Goal: Transaction & Acquisition: Book appointment/travel/reservation

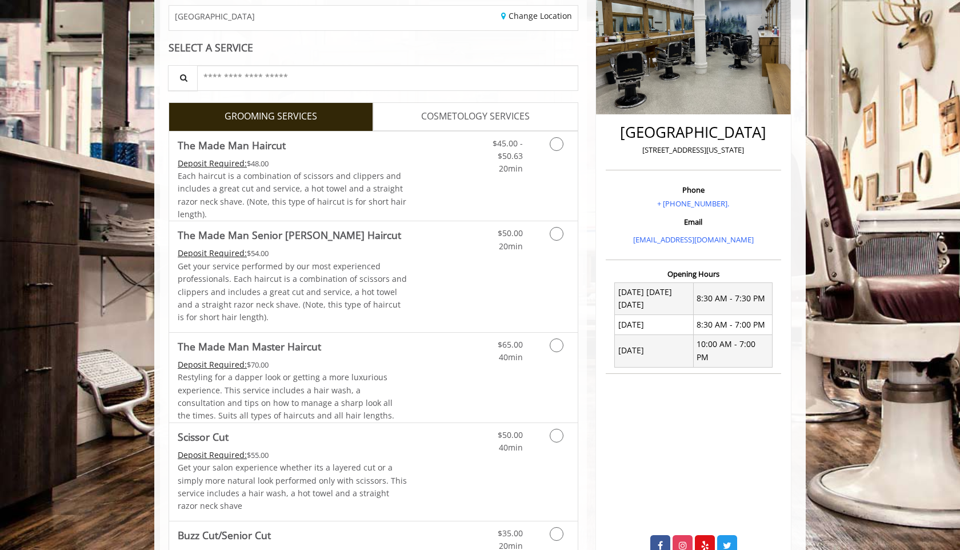
scroll to position [190, 0]
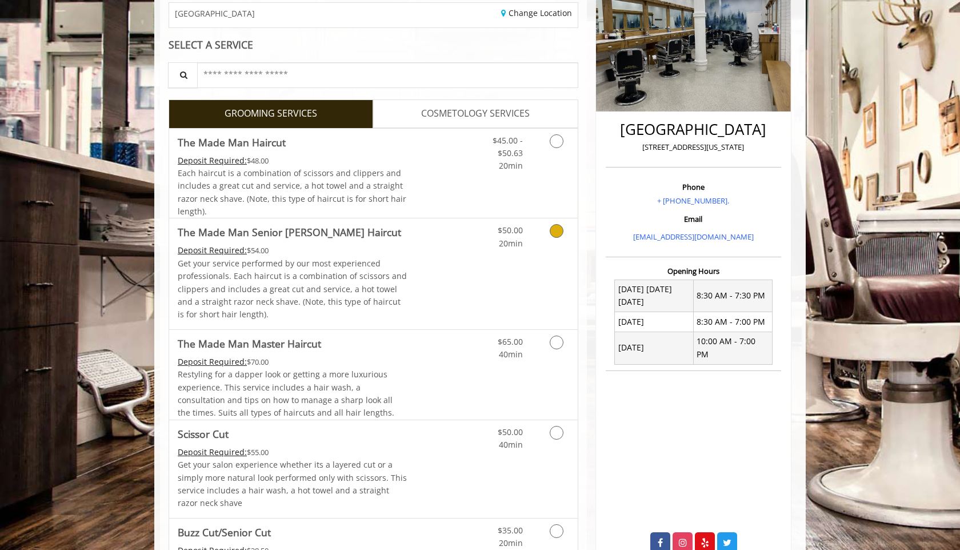
click at [459, 275] on link "Discounted Price" at bounding box center [441, 273] width 68 height 110
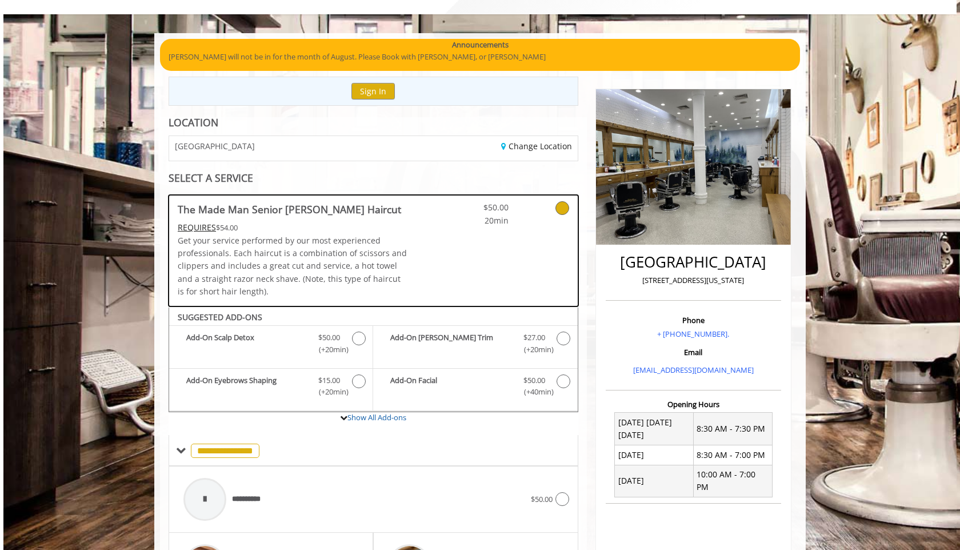
scroll to position [0, 0]
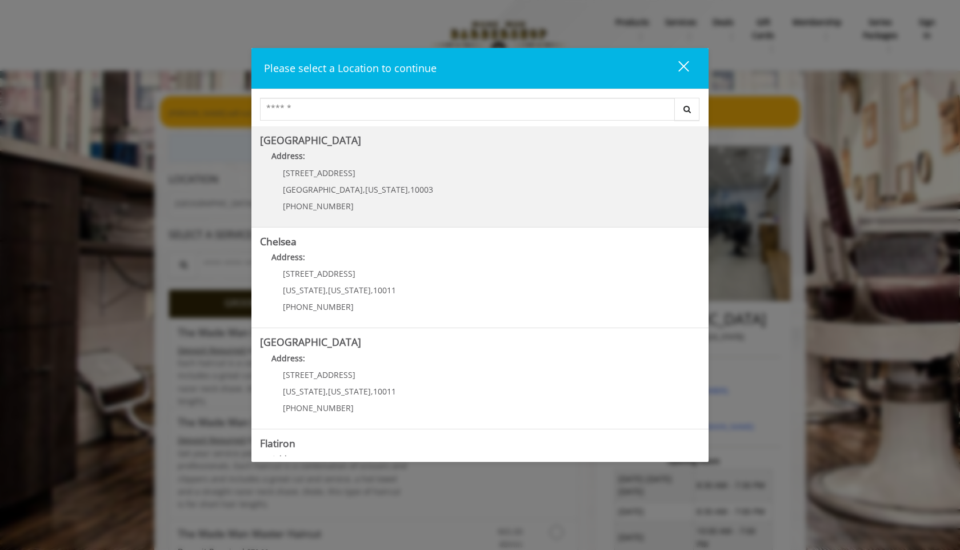
click at [422, 184] on Village "Greenwich Village Address: 60 E 8th St Manhattan , New York , 10003 (212) 598-1…" at bounding box center [480, 176] width 440 height 83
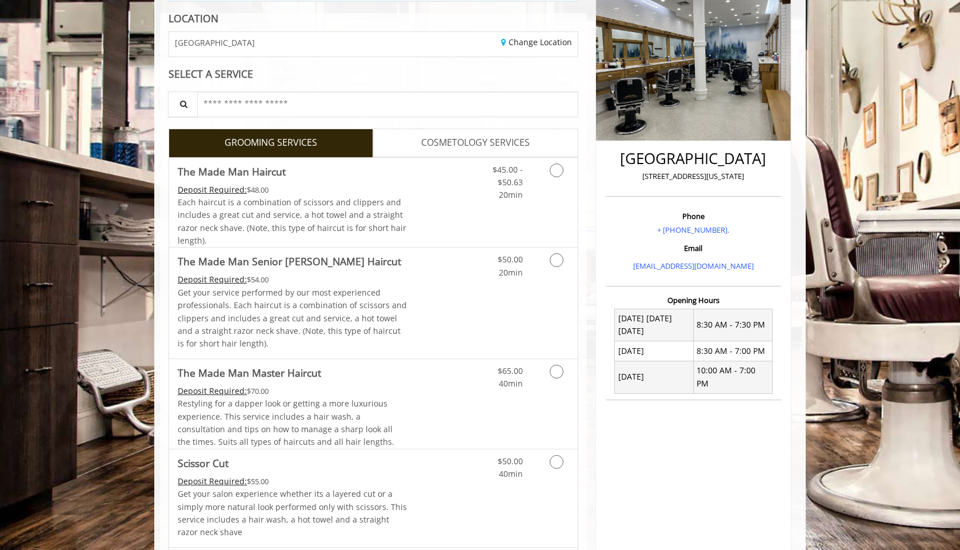
scroll to position [168, 0]
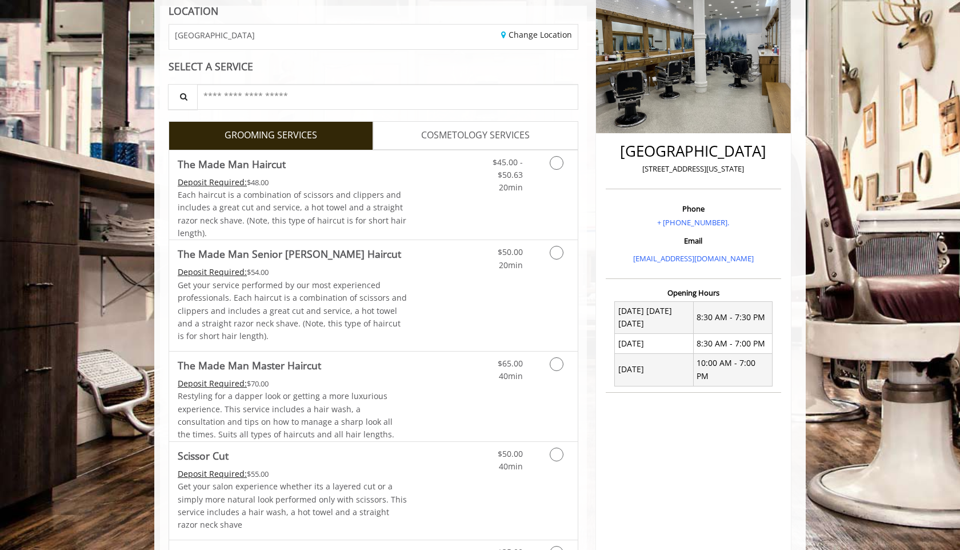
click at [417, 141] on link "COSMETOLOGY SERVICES" at bounding box center [475, 135] width 205 height 29
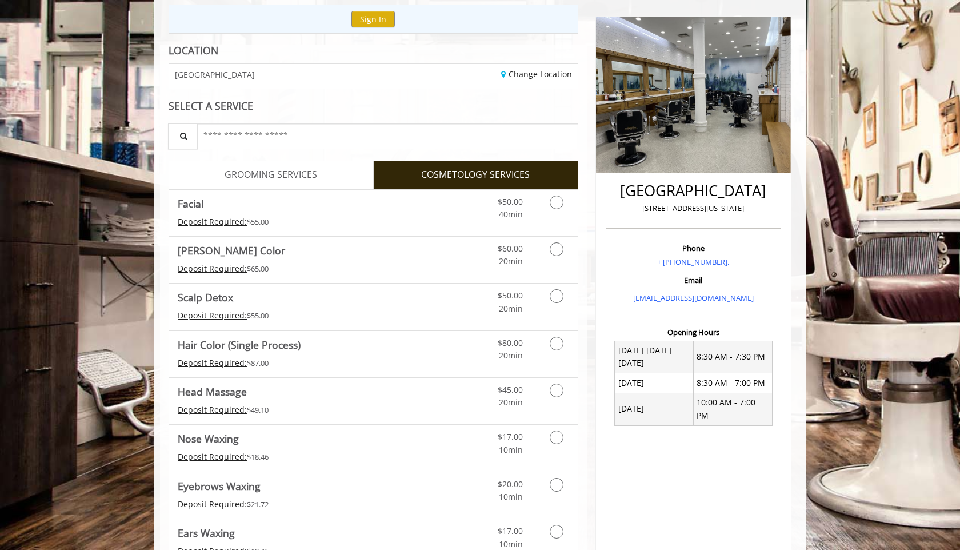
scroll to position [189, 0]
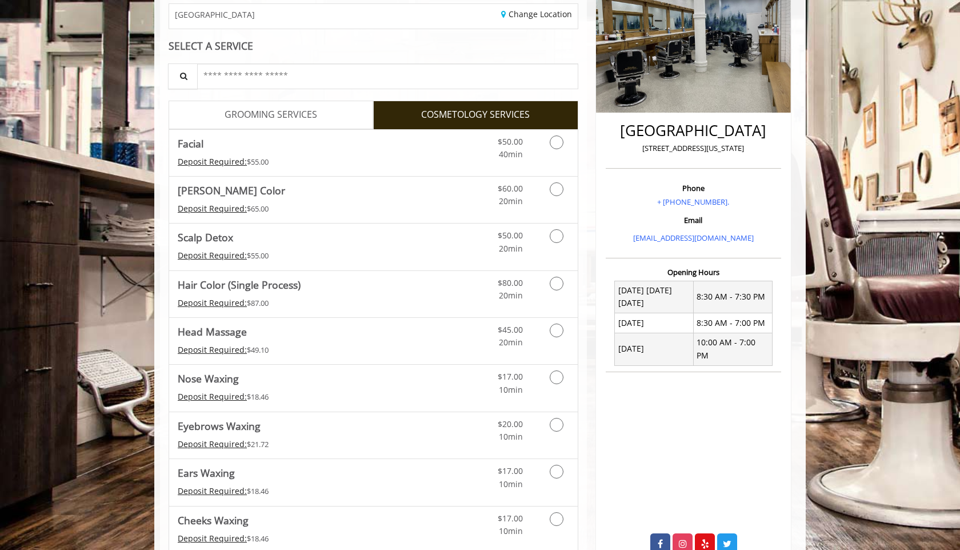
click at [287, 106] on link "GROOMING SERVICES" at bounding box center [271, 115] width 205 height 29
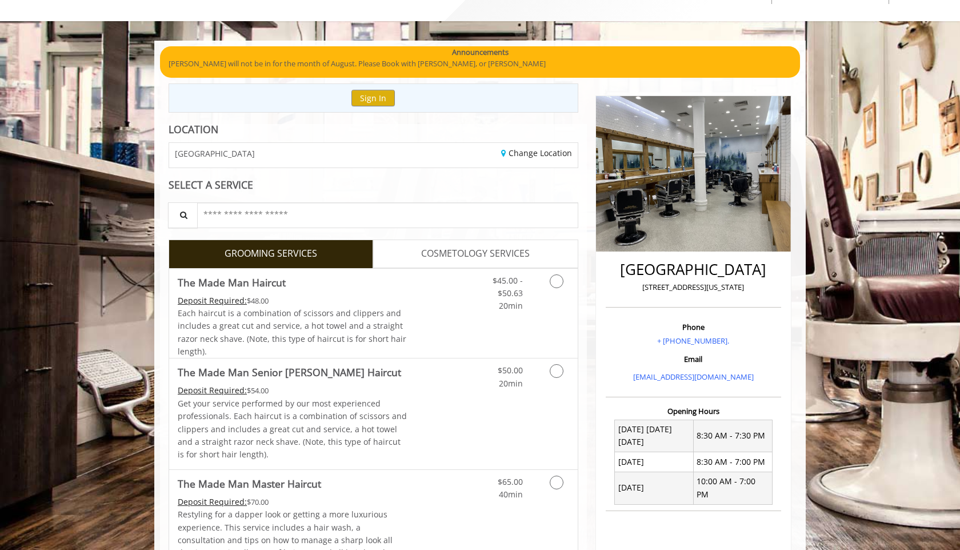
scroll to position [163, 0]
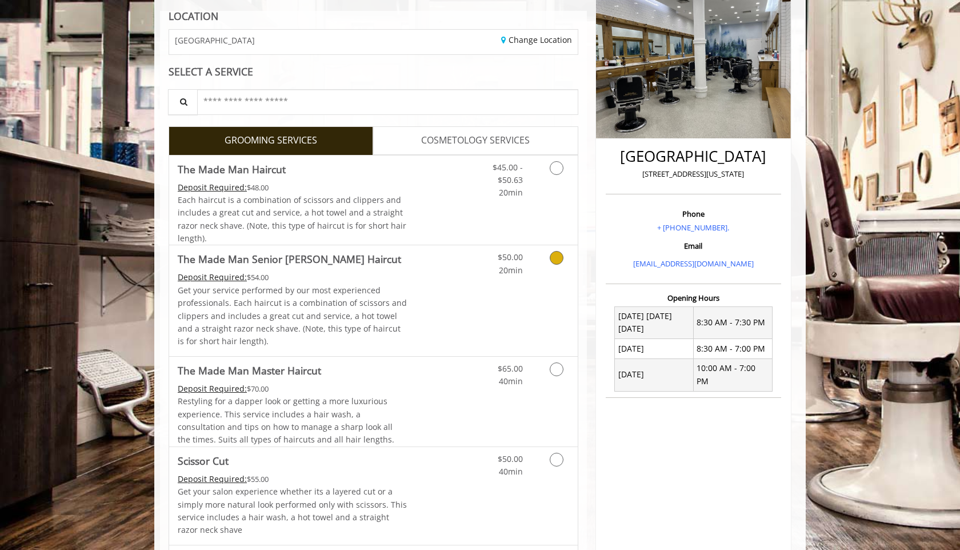
click at [393, 309] on p "Get your service performed by our most experienced professionals. Each haircut …" at bounding box center [293, 316] width 230 height 64
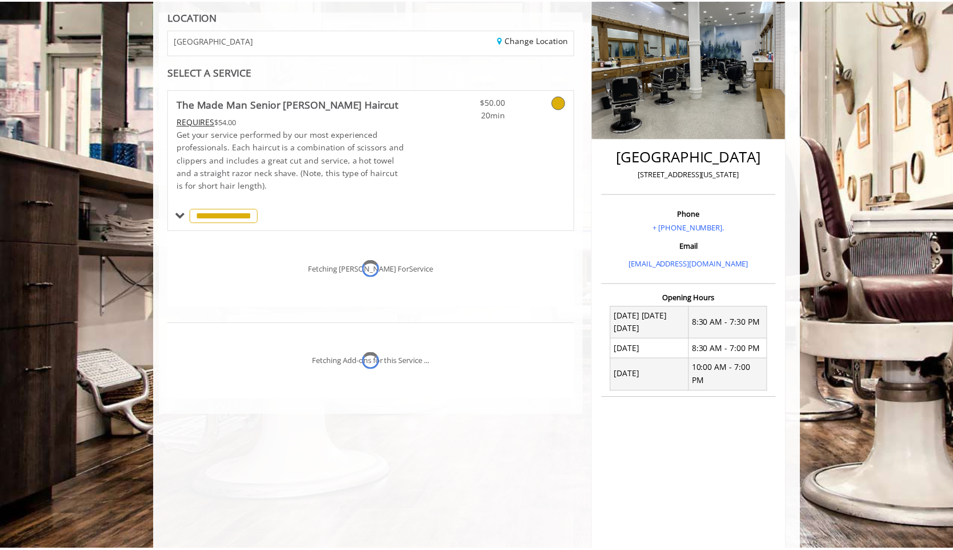
scroll to position [214, 0]
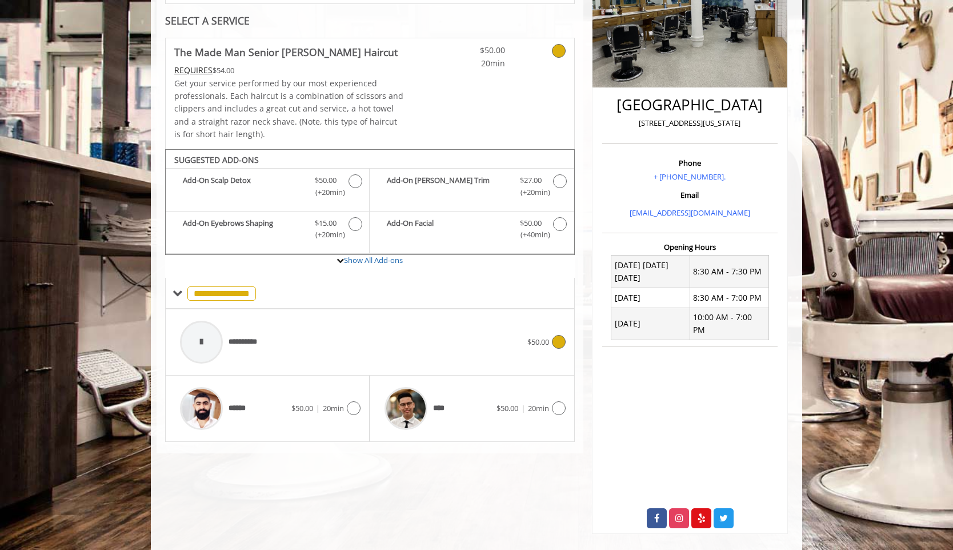
click at [341, 356] on div "**********" at bounding box center [350, 342] width 353 height 54
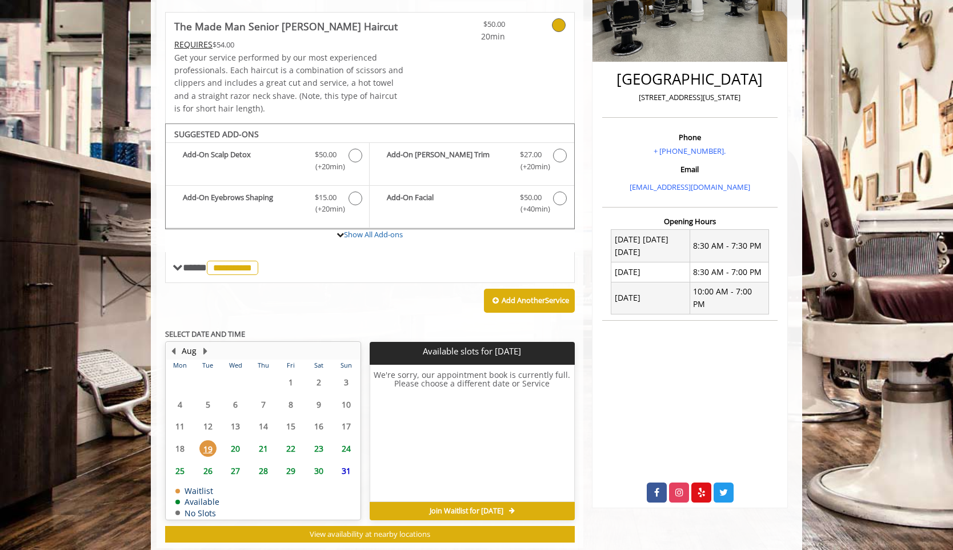
scroll to position [265, 0]
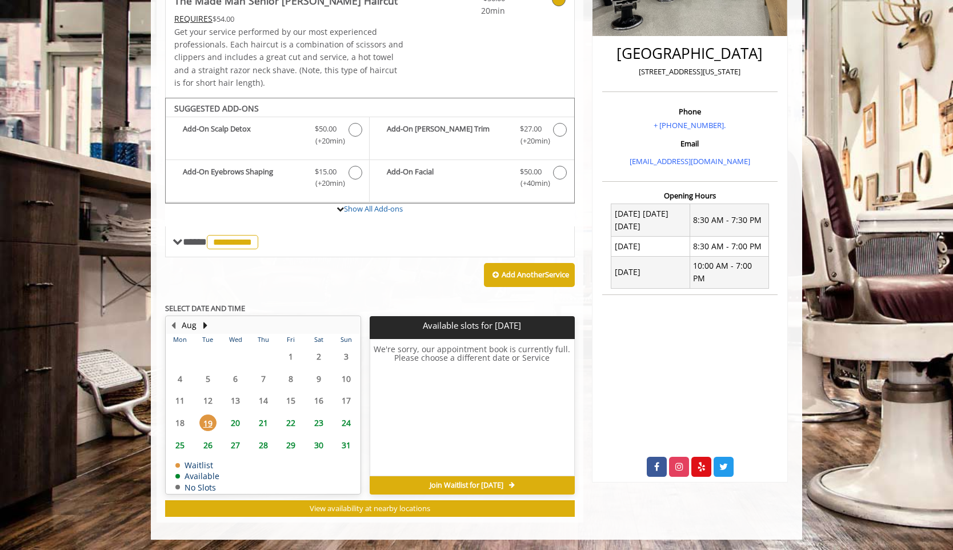
click at [206, 421] on span "19" at bounding box center [207, 422] width 17 height 17
click at [230, 423] on span "20" at bounding box center [235, 422] width 17 height 17
click at [259, 423] on span "21" at bounding box center [263, 422] width 17 height 17
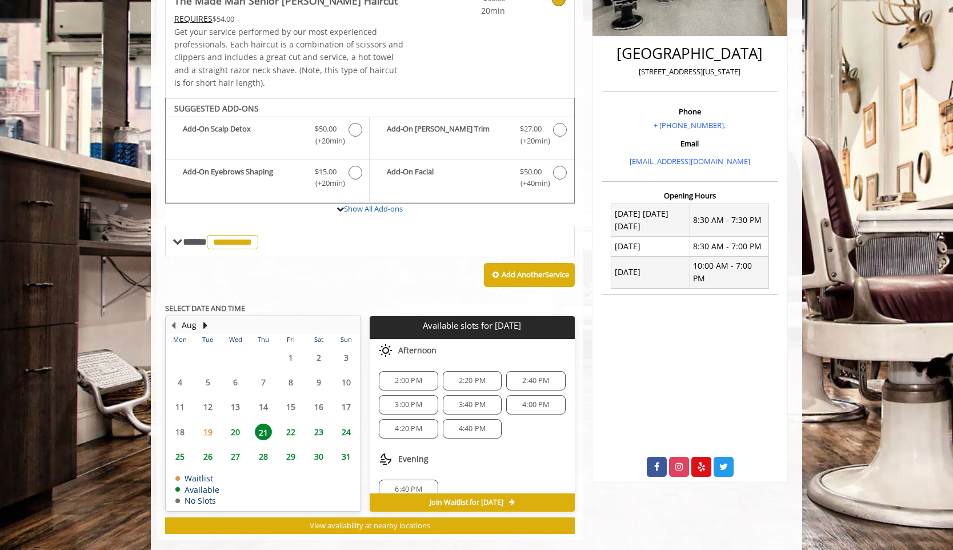
scroll to position [282, 0]
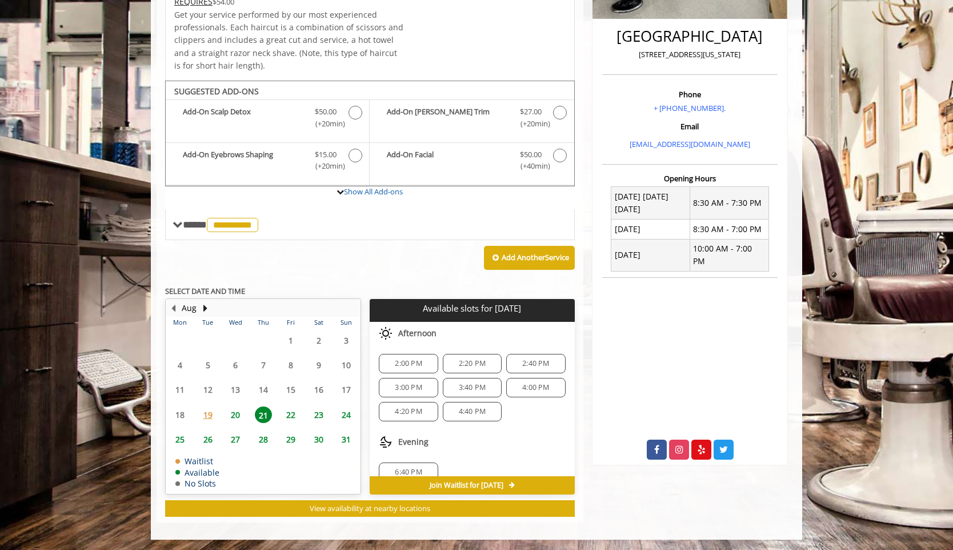
click at [204, 419] on span "19" at bounding box center [207, 414] width 17 height 17
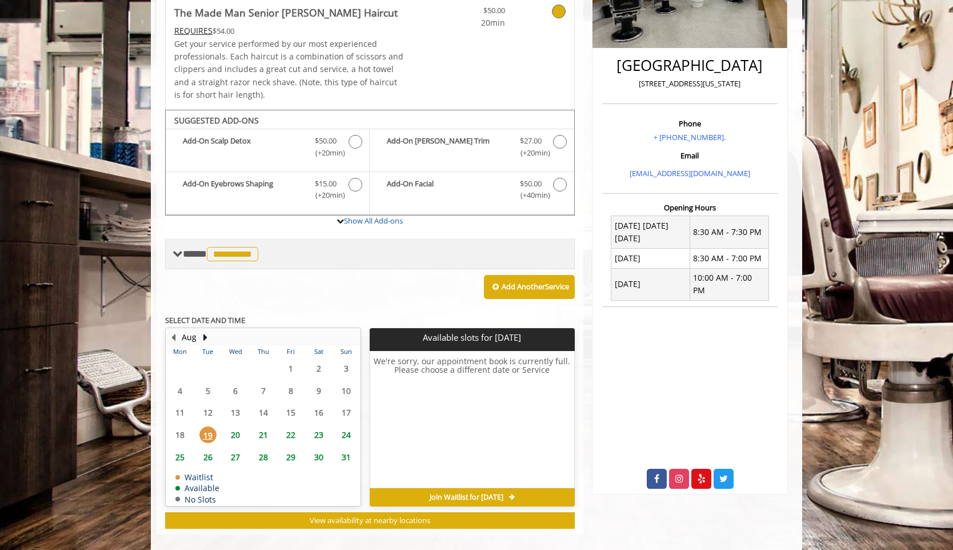
scroll to position [265, 0]
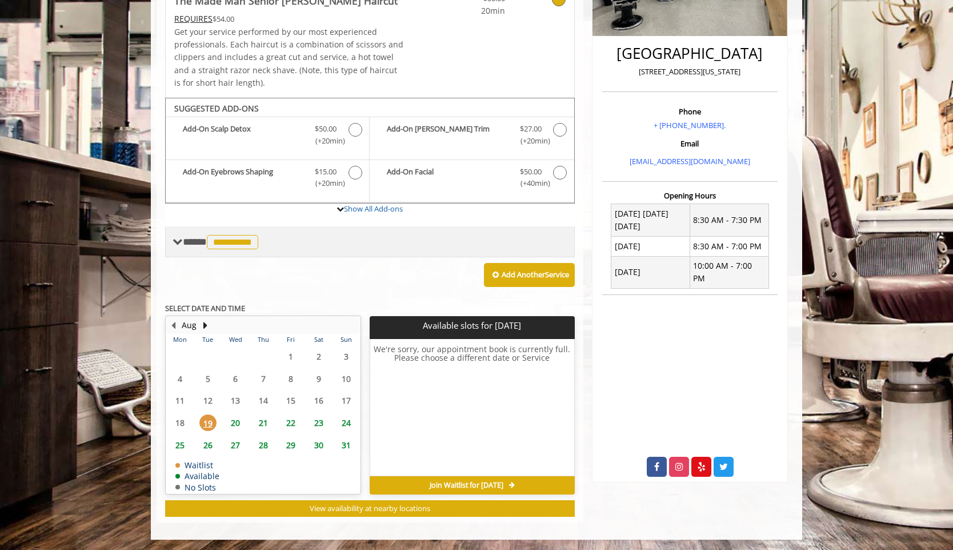
click at [233, 241] on span "**********" at bounding box center [232, 242] width 51 height 14
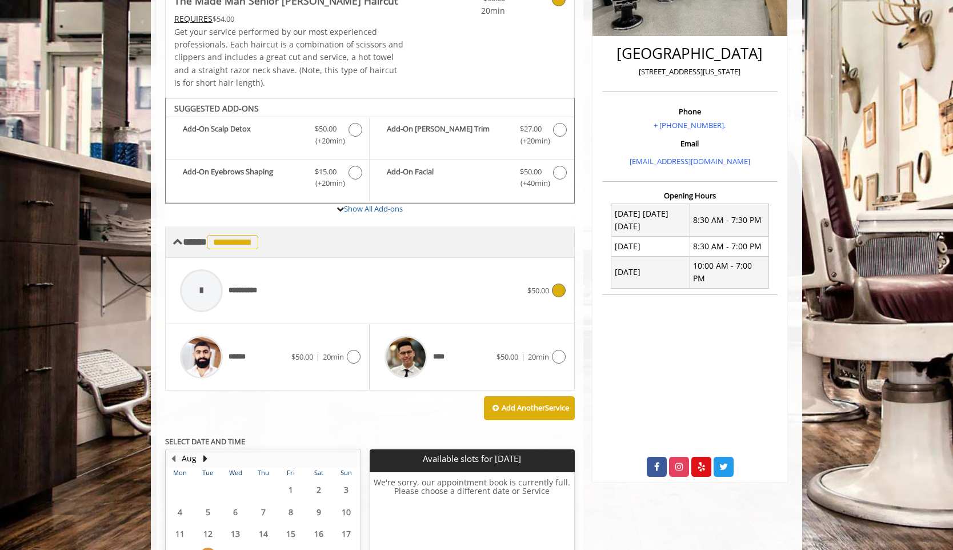
click at [233, 241] on span "**********" at bounding box center [232, 242] width 51 height 14
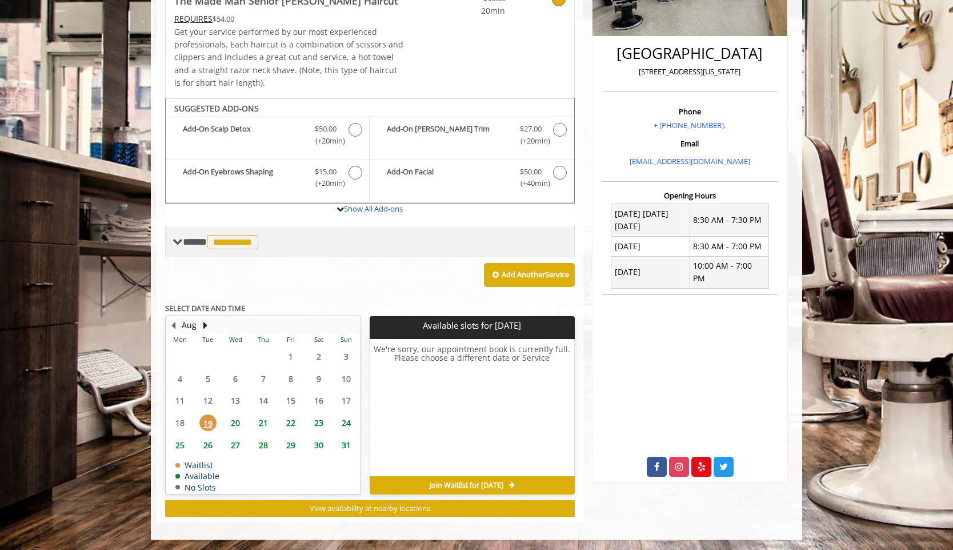
scroll to position [53, 0]
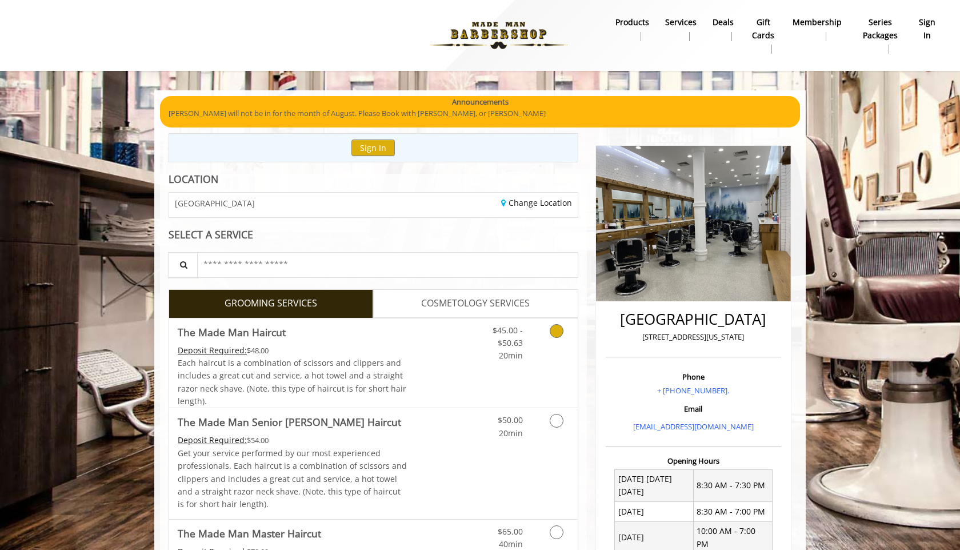
click at [358, 370] on span "Each haircut is a combination of scissors and clippers and includes a great cut…" at bounding box center [292, 381] width 229 height 49
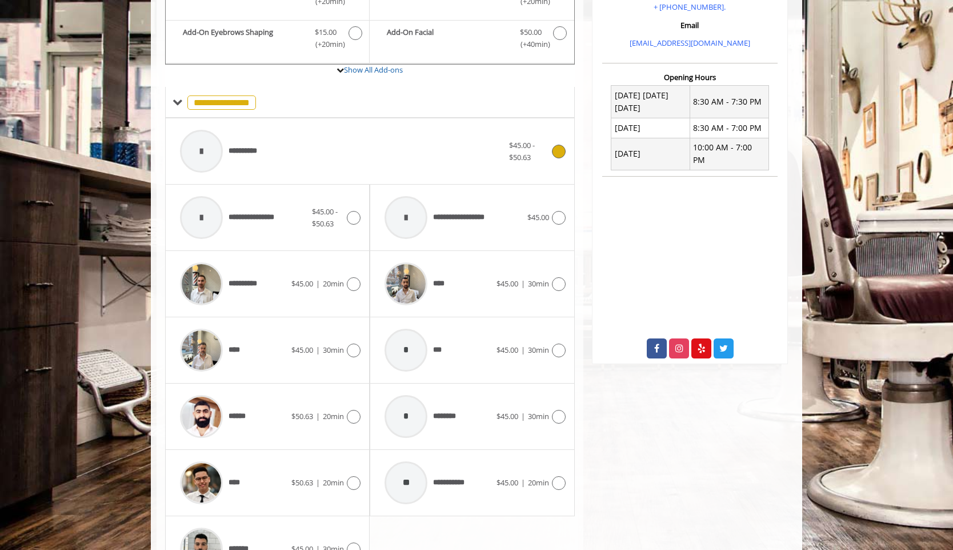
scroll to position [385, 0]
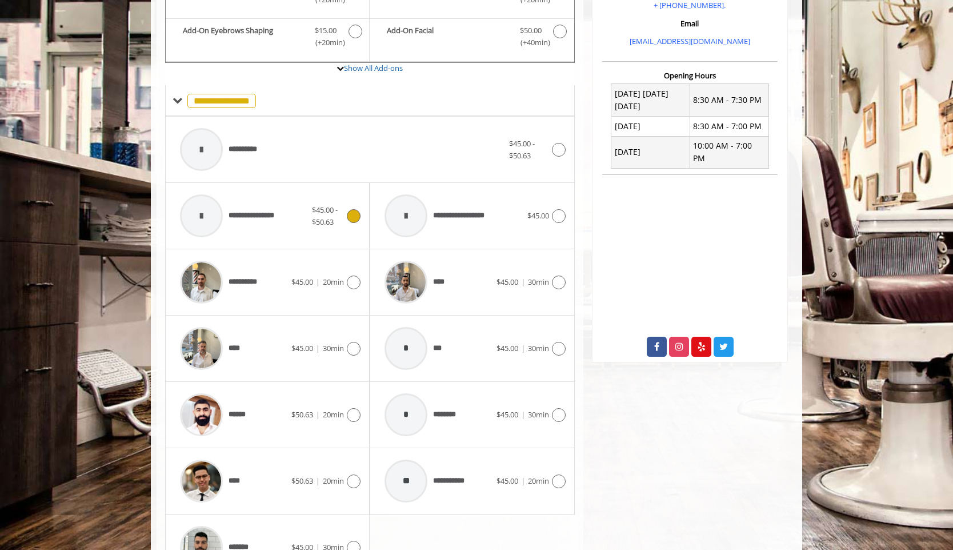
click at [291, 203] on div "**********" at bounding box center [243, 216] width 138 height 54
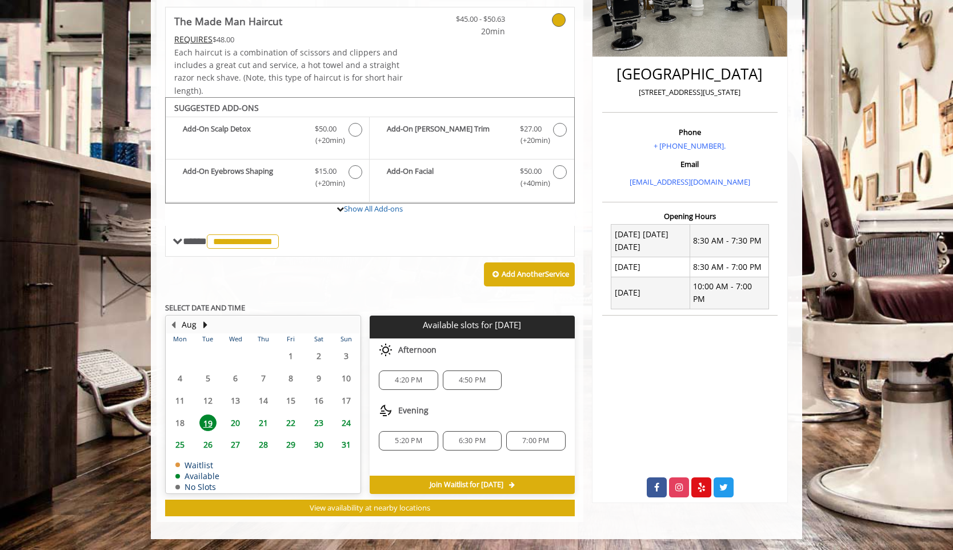
scroll to position [0, 0]
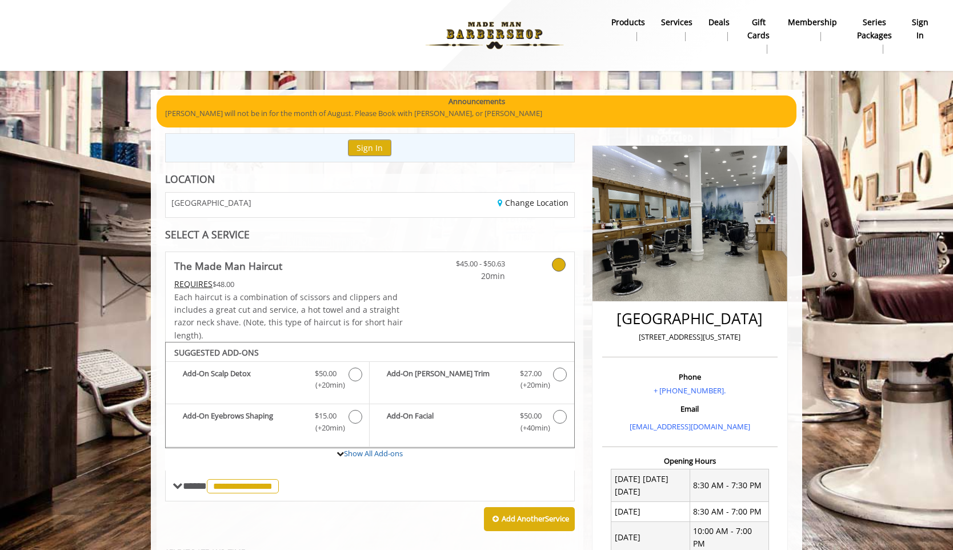
click at [668, 22] on b "Services" at bounding box center [676, 22] width 31 height 13
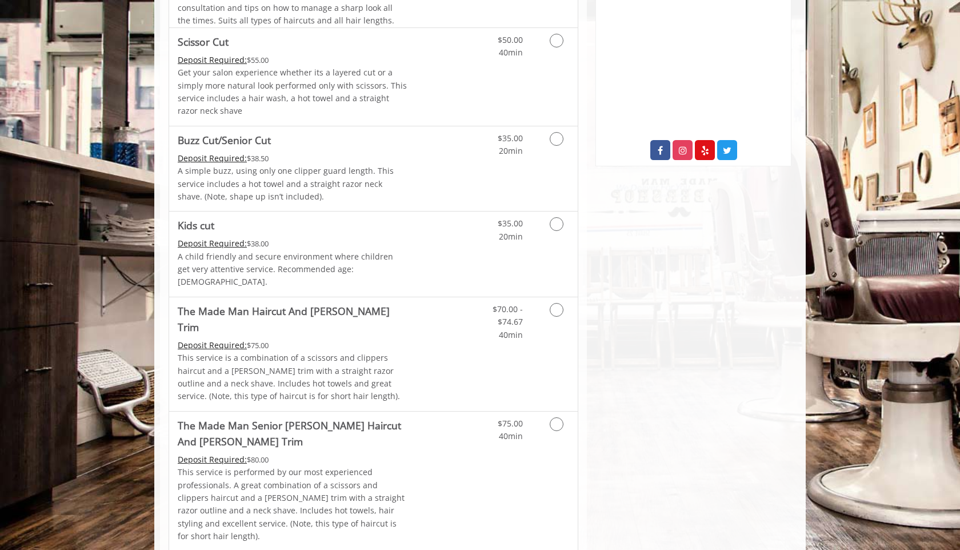
scroll to position [585, 0]
